Goal: Find specific page/section: Find specific page/section

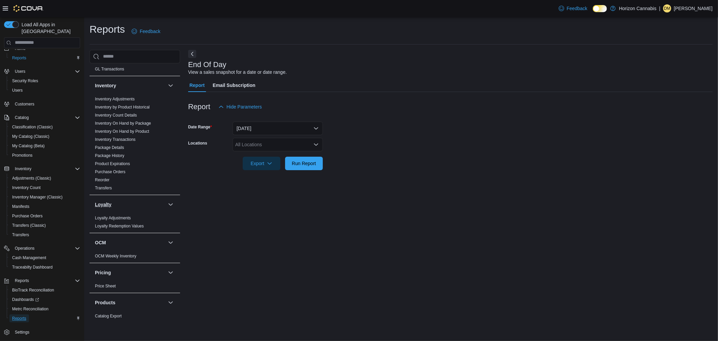
scroll to position [137, 0]
click at [119, 126] on link "Inventory On Hand by Package" at bounding box center [123, 126] width 56 height 5
